Goal: Find specific page/section: Find specific page/section

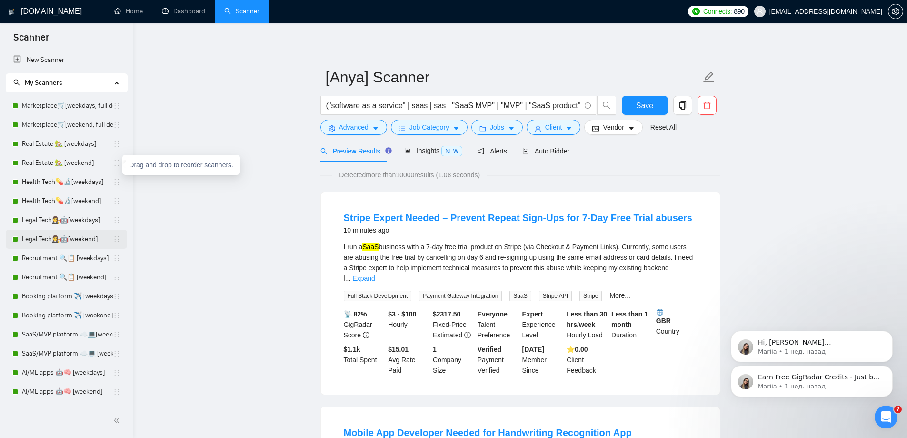
scroll to position [74, 0]
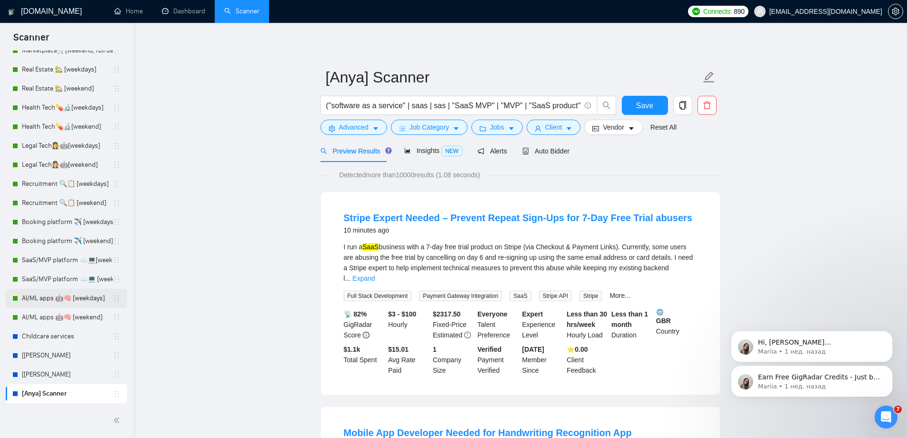
click at [37, 297] on link "AI/ML apps 🤖🧠 [weekdays]" at bounding box center [67, 298] width 91 height 19
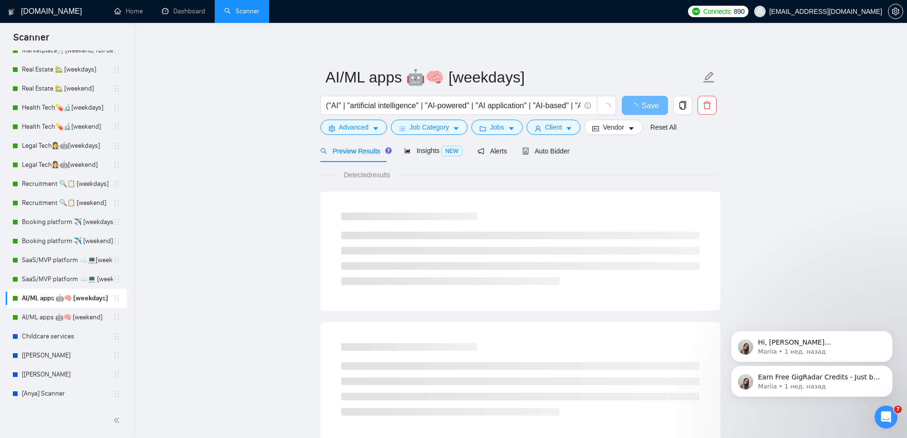
click at [163, 222] on main "AI/ML apps 🤖🧠 [weekdays] ("AI" | "artificial intelligence" | "AI-powered" | "AI…" at bounding box center [520, 435] width 743 height 794
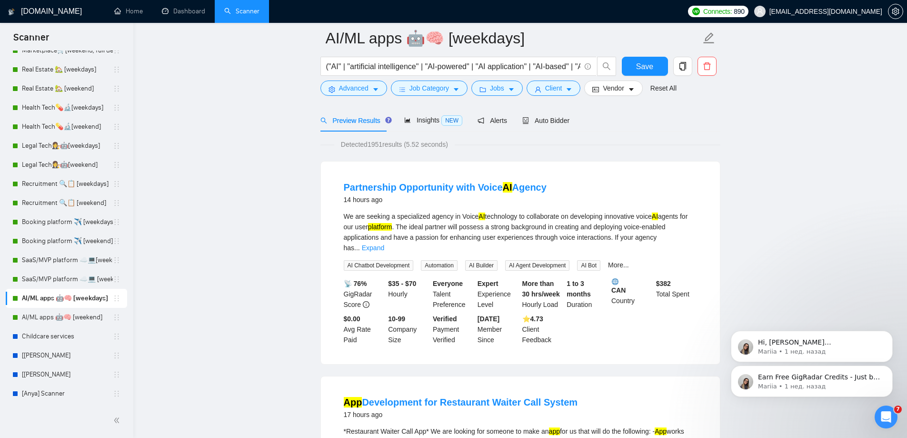
scroll to position [48, 0]
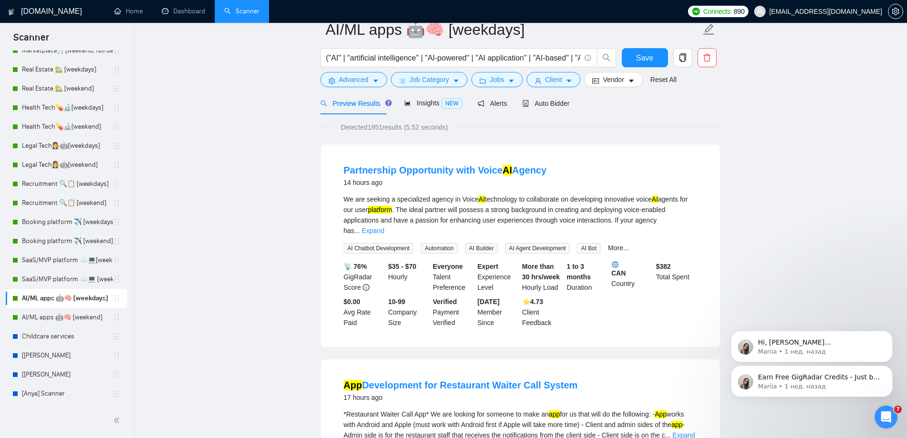
scroll to position [0, 0]
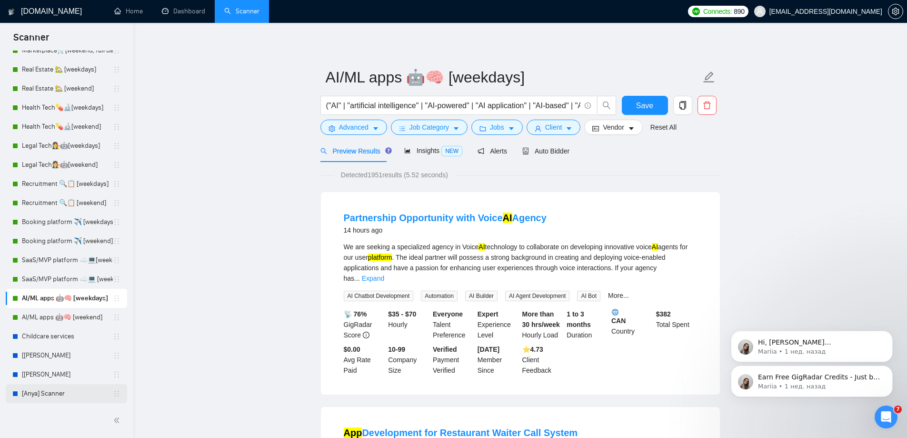
click at [63, 395] on link "[Anya] Scanner" at bounding box center [67, 393] width 91 height 19
